Goal: Check status: Check status

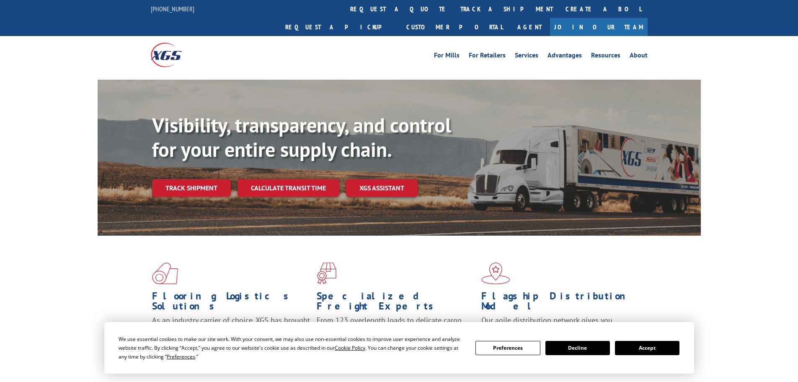
click at [646, 346] on button "Accept" at bounding box center [647, 348] width 65 height 14
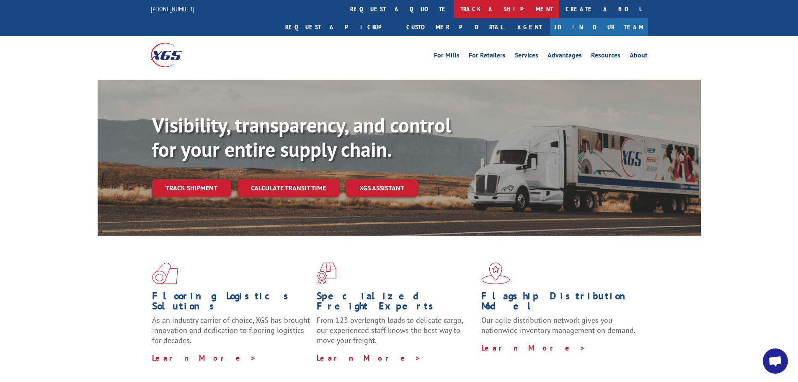
click at [454, 3] on link "track a shipment" at bounding box center [506, 9] width 105 height 18
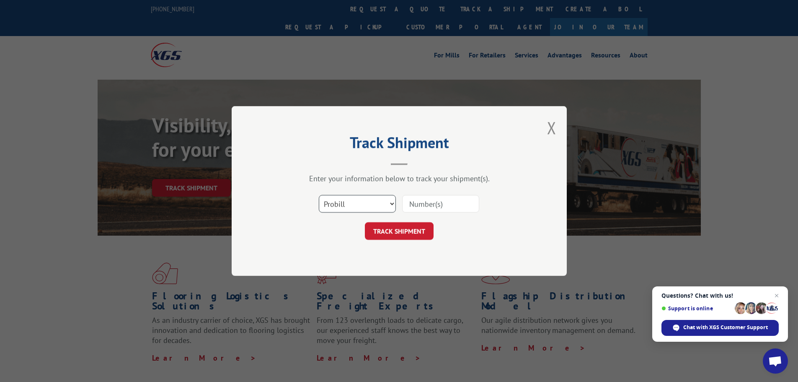
click at [367, 196] on select "Select category... Probill BOL PO" at bounding box center [357, 204] width 77 height 18
select select "bol"
click at [319, 195] on select "Select category... Probill BOL PO" at bounding box center [357, 204] width 77 height 18
click at [434, 204] on input at bounding box center [440, 204] width 77 height 18
paste input "6003007"
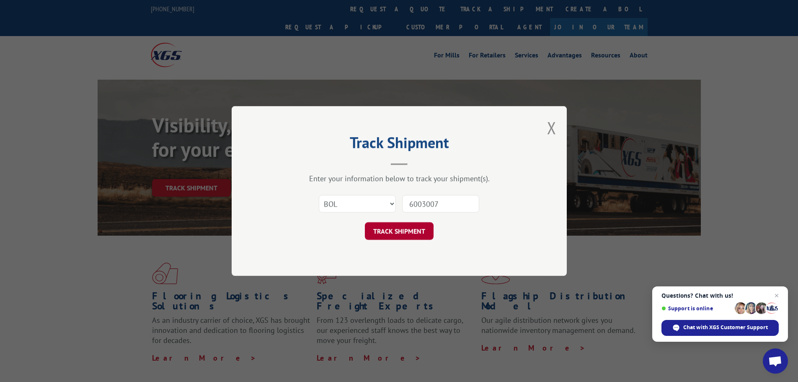
type input "6003007"
click at [411, 229] on button "TRACK SHIPMENT" at bounding box center [399, 231] width 69 height 18
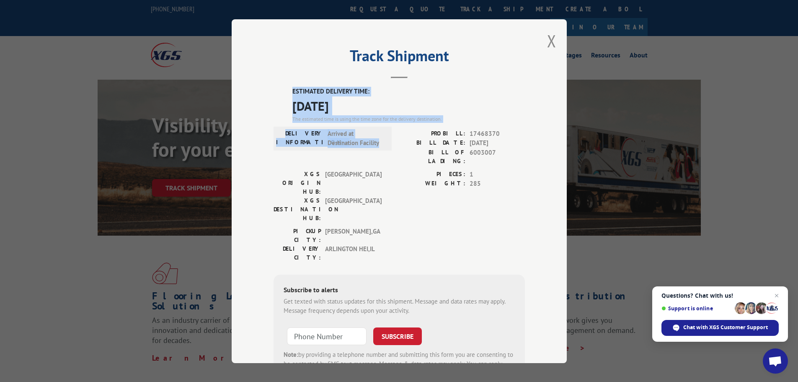
drag, startPoint x: 288, startPoint y: 88, endPoint x: 345, endPoint y: 118, distance: 64.1
click at [381, 141] on div "ESTIMATED DELIVERY TIME: [DATE] The estimated time is using the time zone for t…" at bounding box center [399, 237] width 251 height 301
copy div "ESTIMATED DELIVERY TIME: [DATE] The estimated time is using the time zone for t…"
click at [549, 43] on button "Close modal" at bounding box center [551, 41] width 9 height 22
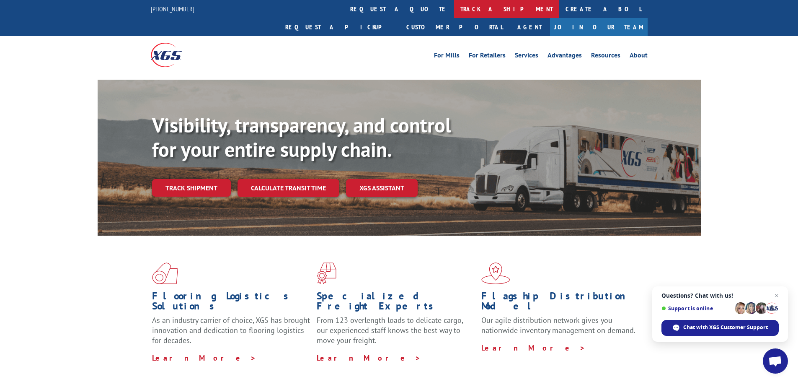
click at [454, 9] on link "track a shipment" at bounding box center [506, 9] width 105 height 18
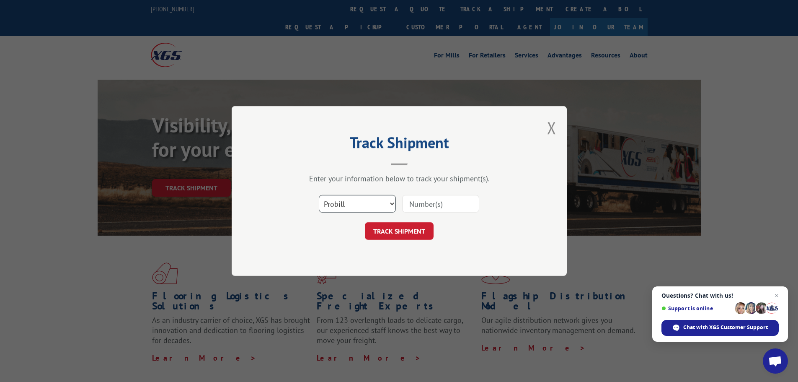
click at [374, 208] on select "Select category... Probill BOL PO" at bounding box center [357, 204] width 77 height 18
select select "bol"
click at [319, 195] on select "Select category... Probill BOL PO" at bounding box center [357, 204] width 77 height 18
click at [420, 206] on input at bounding box center [440, 204] width 77 height 18
paste input "6008641"
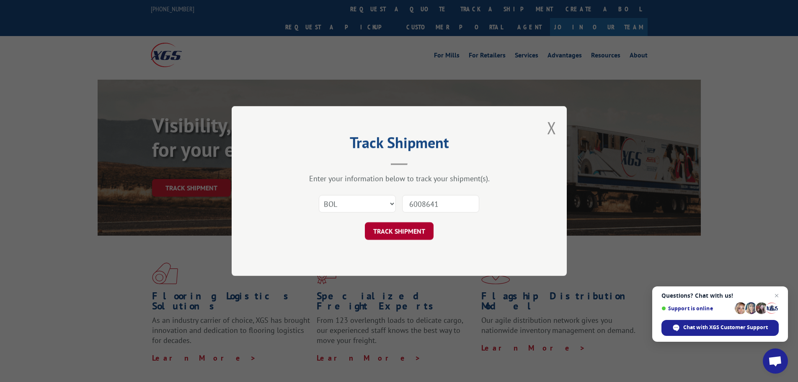
type input "6008641"
click at [394, 230] on button "TRACK SHIPMENT" at bounding box center [399, 231] width 69 height 18
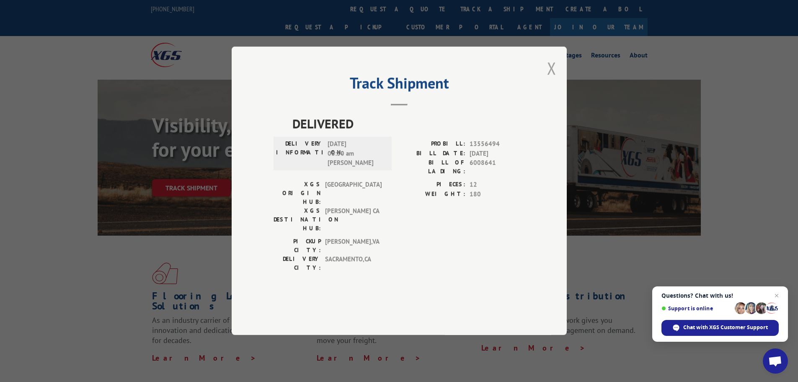
click at [549, 79] on button "Close modal" at bounding box center [551, 68] width 9 height 22
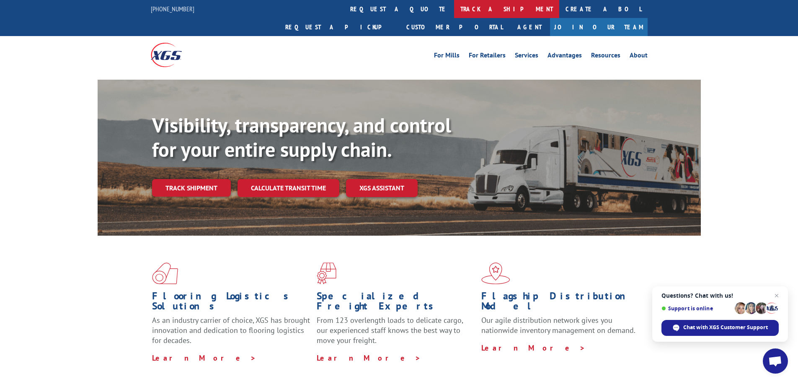
click at [454, 10] on link "track a shipment" at bounding box center [506, 9] width 105 height 18
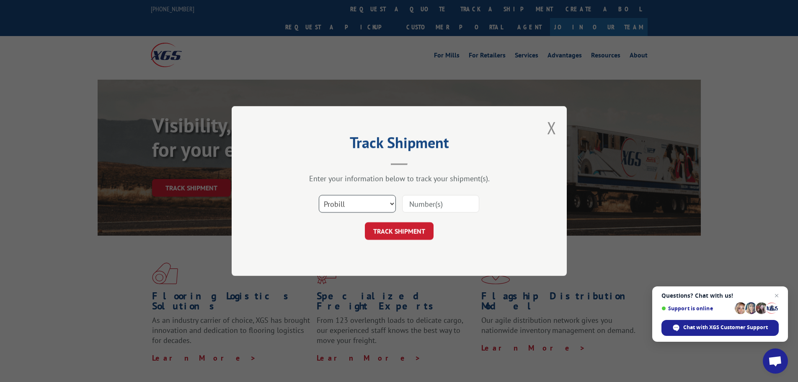
click at [359, 203] on select "Select category... Probill BOL PO" at bounding box center [357, 204] width 77 height 18
select select "bol"
click at [319, 195] on select "Select category... Probill BOL PO" at bounding box center [357, 204] width 77 height 18
click at [410, 202] on input at bounding box center [440, 204] width 77 height 18
paste input "6008641"
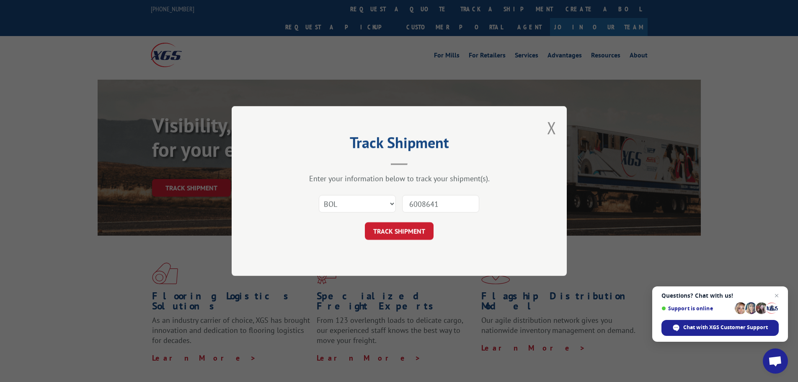
click at [412, 206] on input "6008641" at bounding box center [440, 204] width 77 height 18
type input "6008641"
click at [393, 229] on button "TRACK SHIPMENT" at bounding box center [399, 231] width 69 height 18
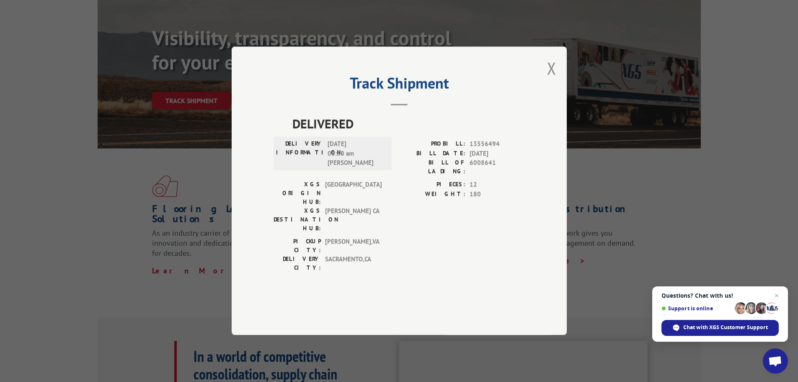
scroll to position [84, 0]
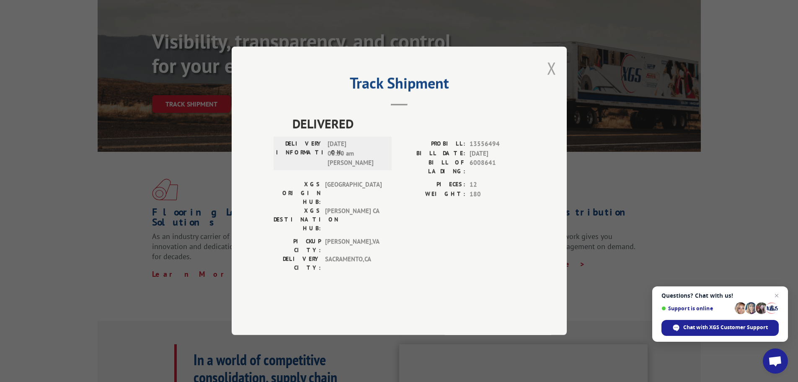
click at [552, 79] on button "Close modal" at bounding box center [551, 68] width 9 height 22
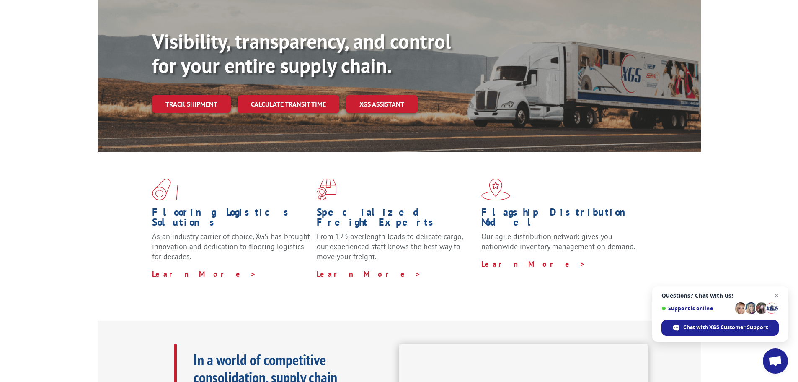
scroll to position [0, 0]
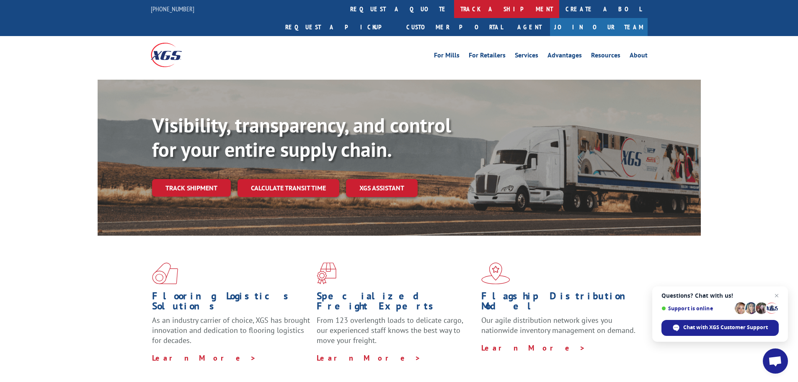
click at [454, 10] on link "track a shipment" at bounding box center [506, 9] width 105 height 18
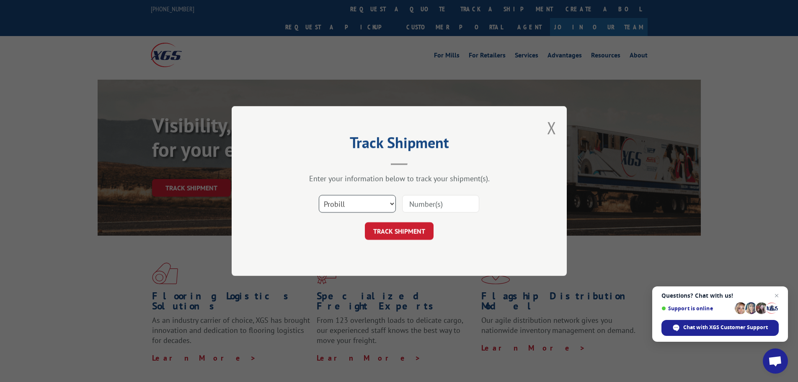
click at [361, 200] on select "Select category... Probill BOL PO" at bounding box center [357, 204] width 77 height 18
select select "bol"
click at [319, 195] on select "Select category... Probill BOL PO" at bounding box center [357, 204] width 77 height 18
click at [408, 204] on input at bounding box center [440, 204] width 77 height 18
paste input "444485"
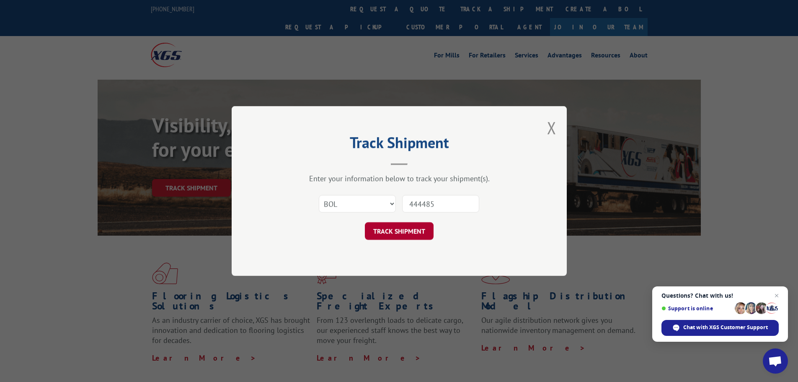
type input "444485"
click at [414, 230] on button "TRACK SHIPMENT" at bounding box center [399, 231] width 69 height 18
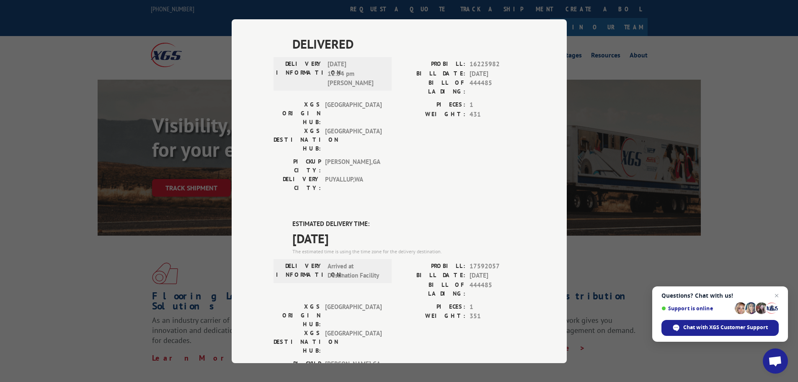
scroll to position [251, 0]
